Goal: Navigation & Orientation: Find specific page/section

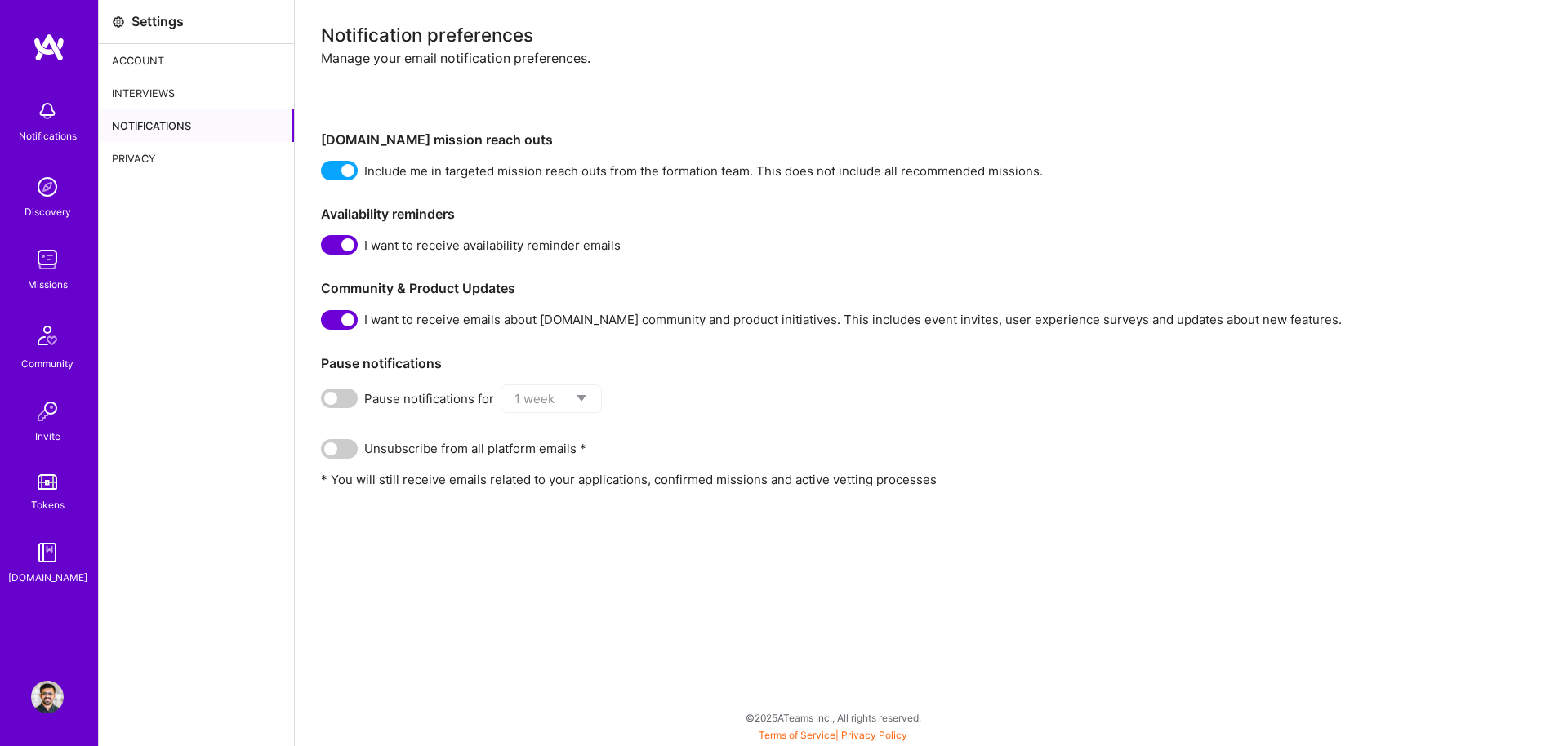
click at [172, 91] on div "Interviews" at bounding box center [196, 93] width 196 height 33
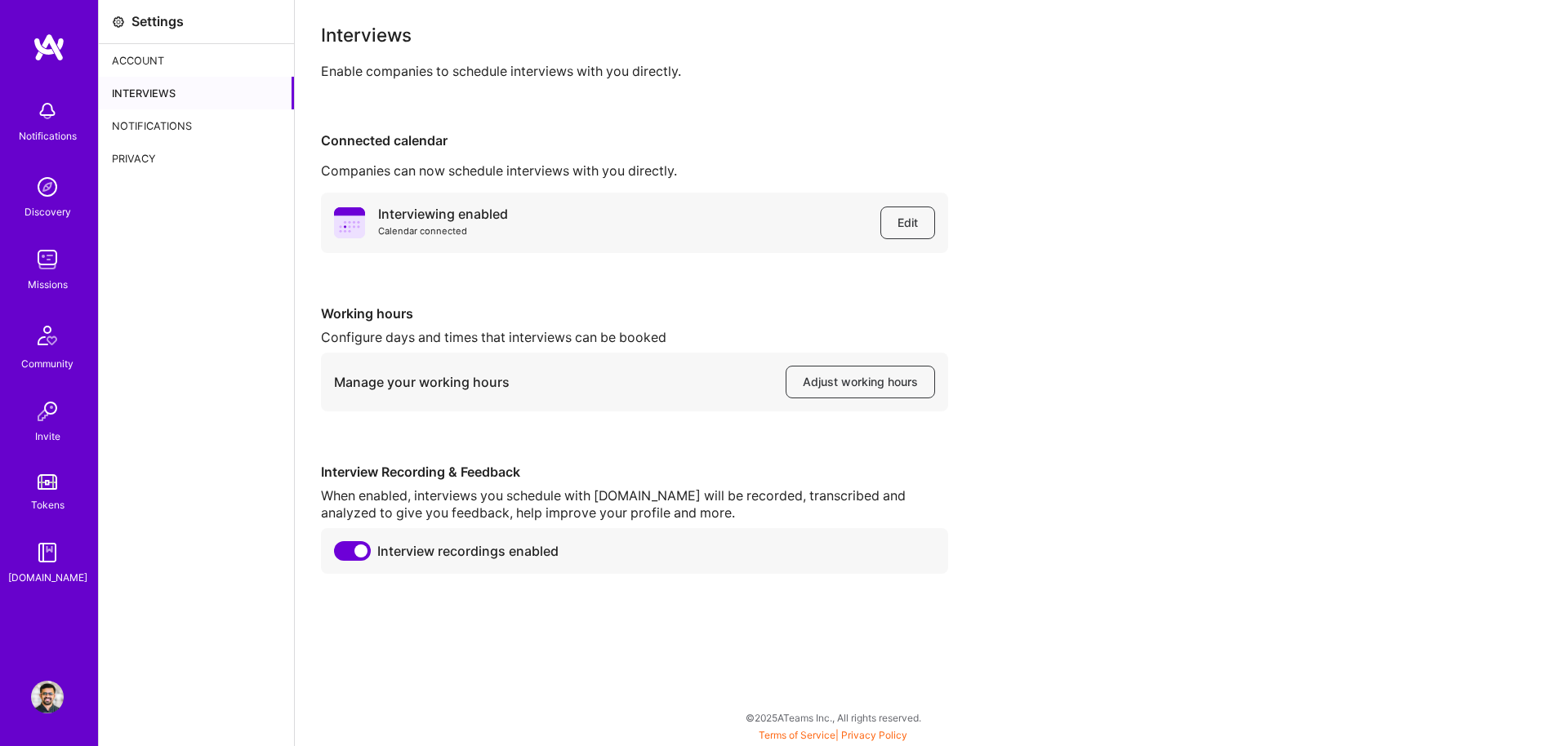
click at [165, 61] on div "Account" at bounding box center [196, 60] width 196 height 33
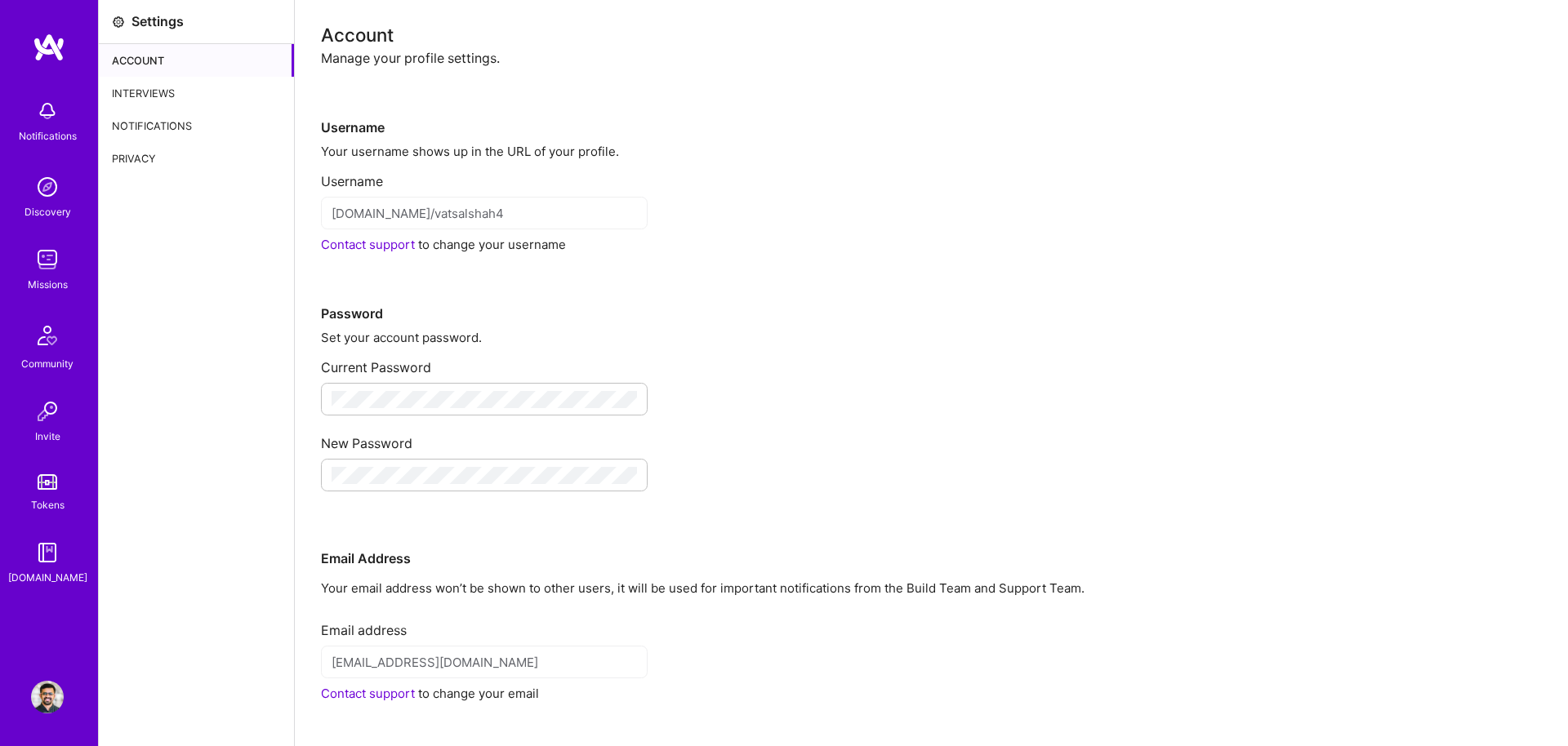
click at [45, 193] on img at bounding box center [48, 187] width 33 height 33
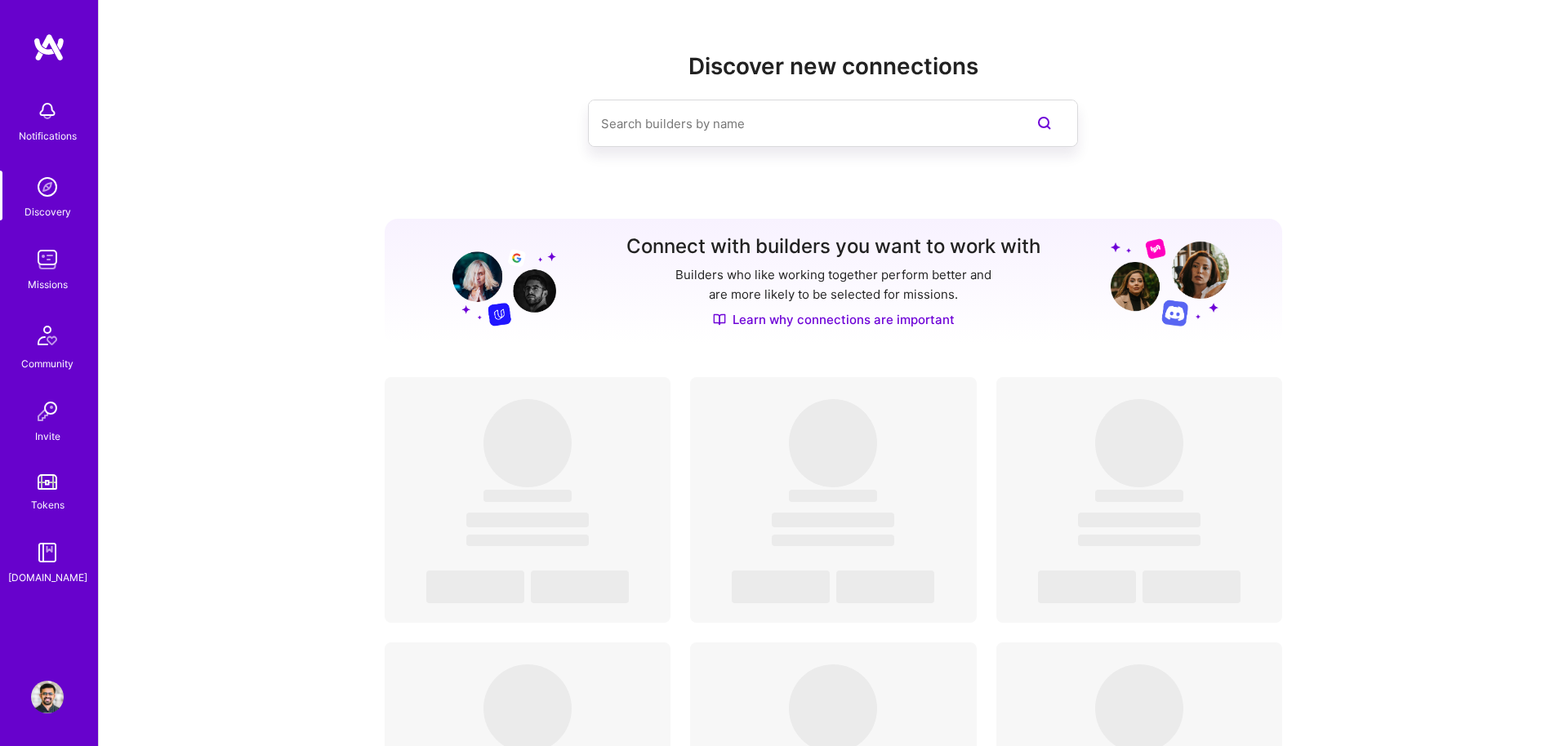
click at [55, 272] on img at bounding box center [48, 260] width 33 height 33
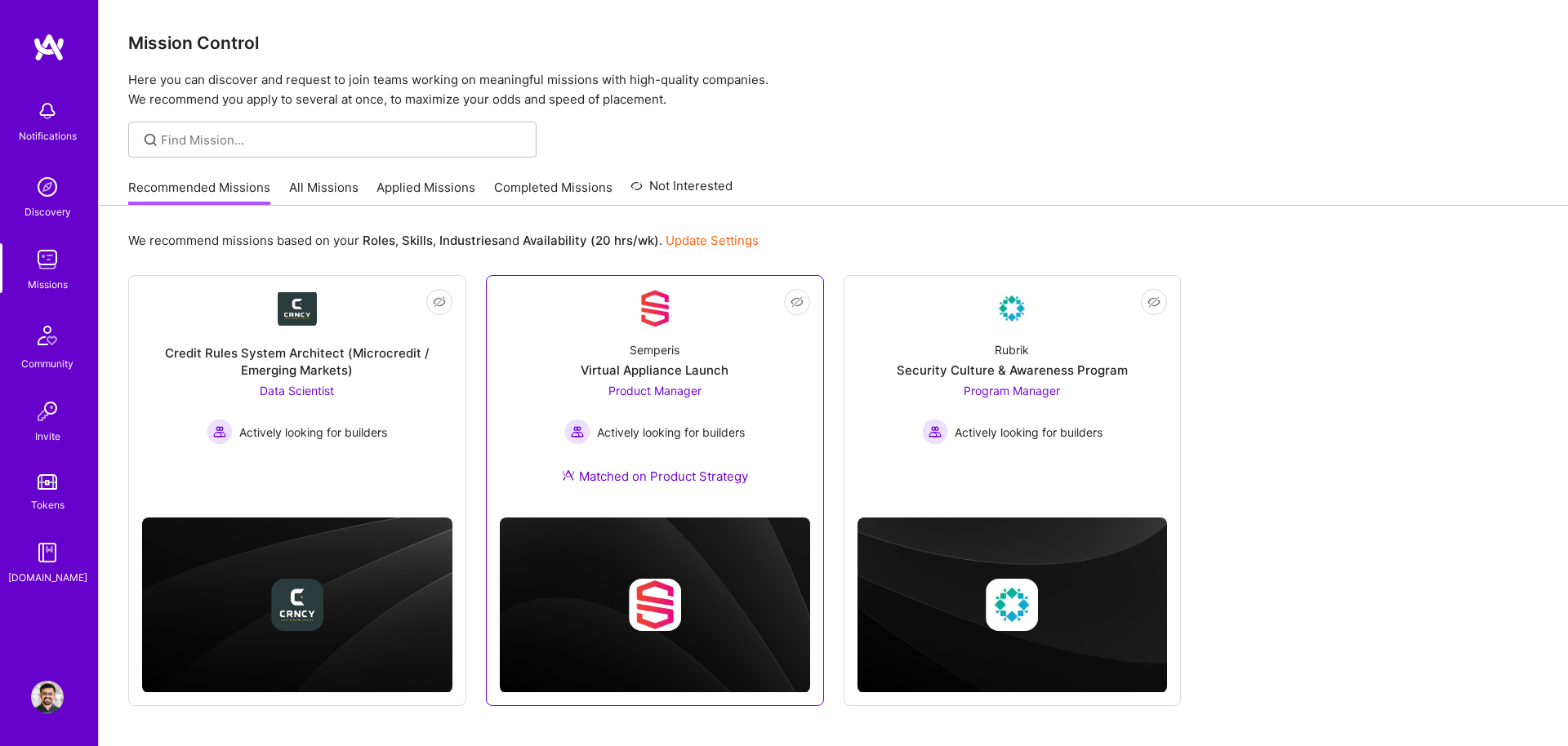
scroll to position [56, 0]
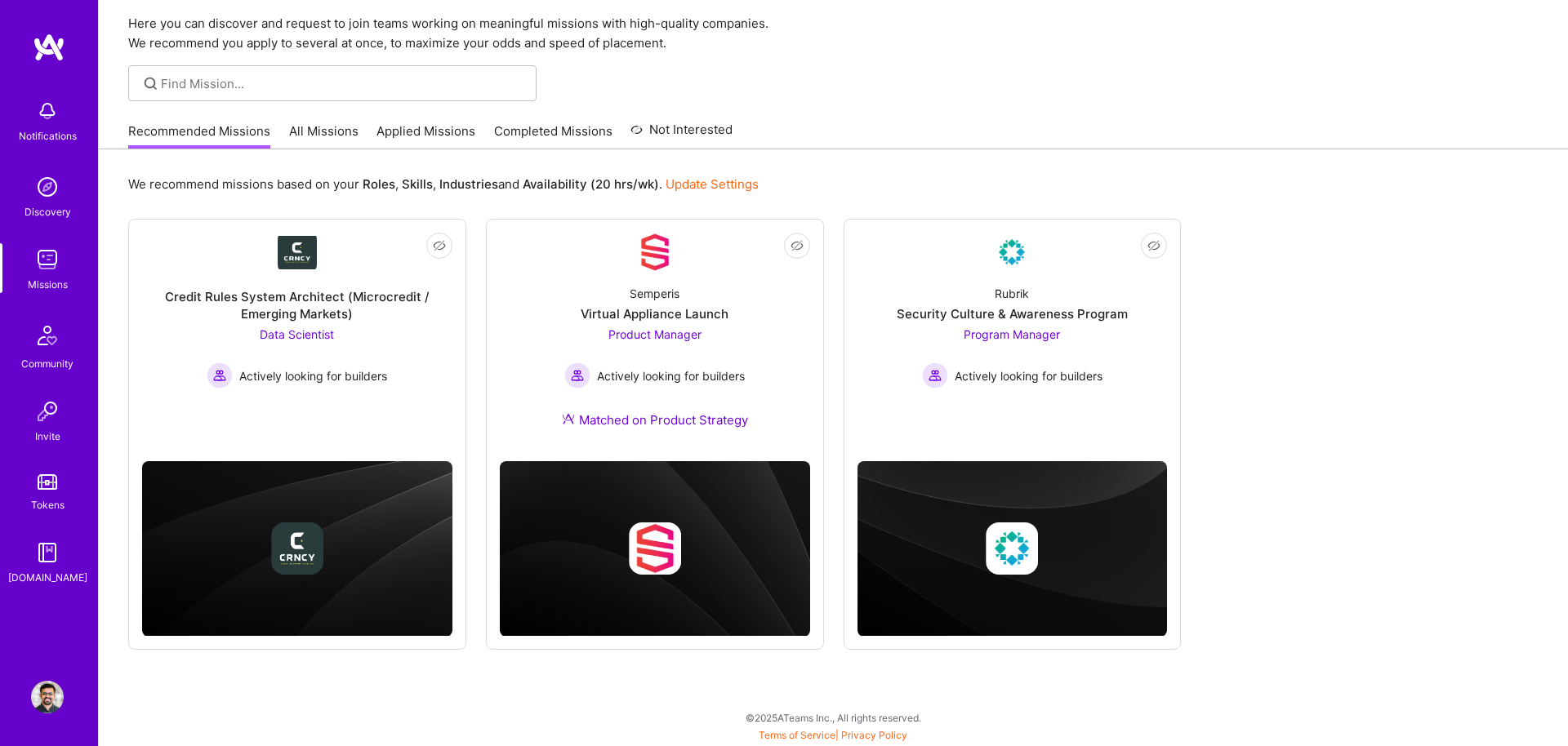
click at [47, 113] on img at bounding box center [48, 111] width 33 height 33
